Goal: Navigation & Orientation: Find specific page/section

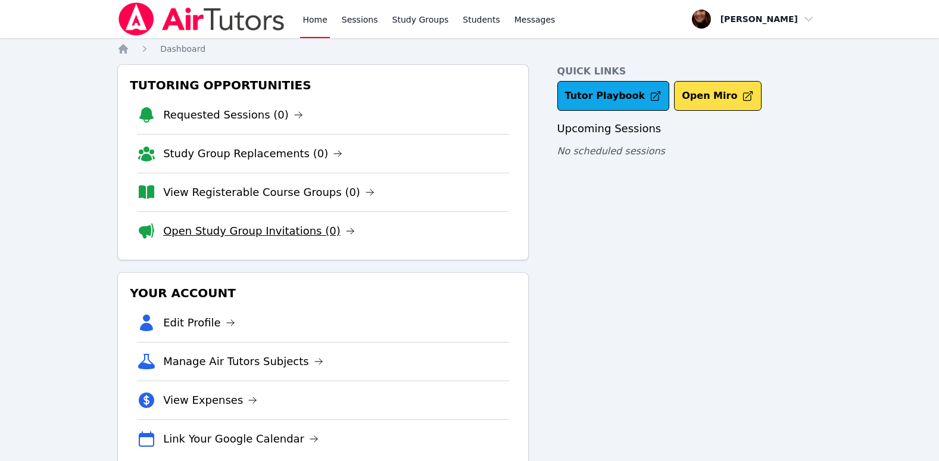
click at [345, 232] on icon at bounding box center [350, 231] width 10 height 10
